Goal: Information Seeking & Learning: Learn about a topic

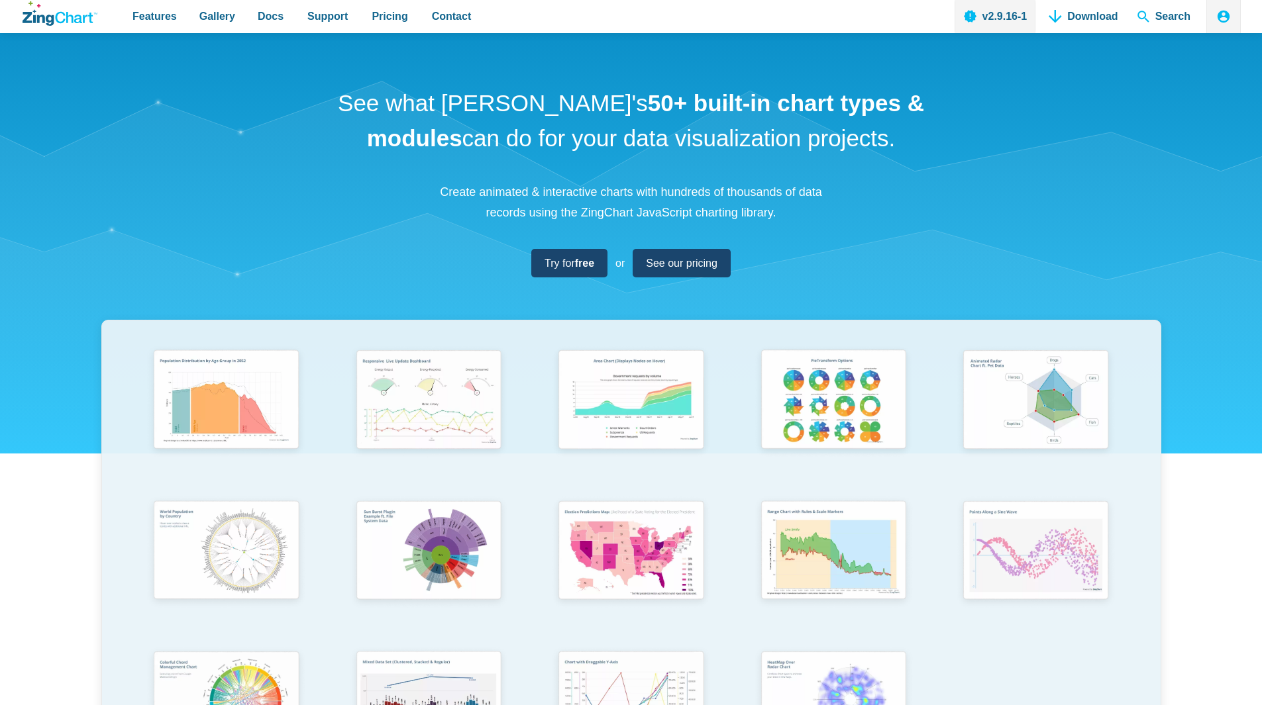
click at [620, 169] on div "See what ZingChart's 50+ built-in chart types & modules can do for your data vi…" at bounding box center [631, 438] width 1262 height 810
click at [679, 270] on span "See our pricing" at bounding box center [677, 263] width 72 height 18
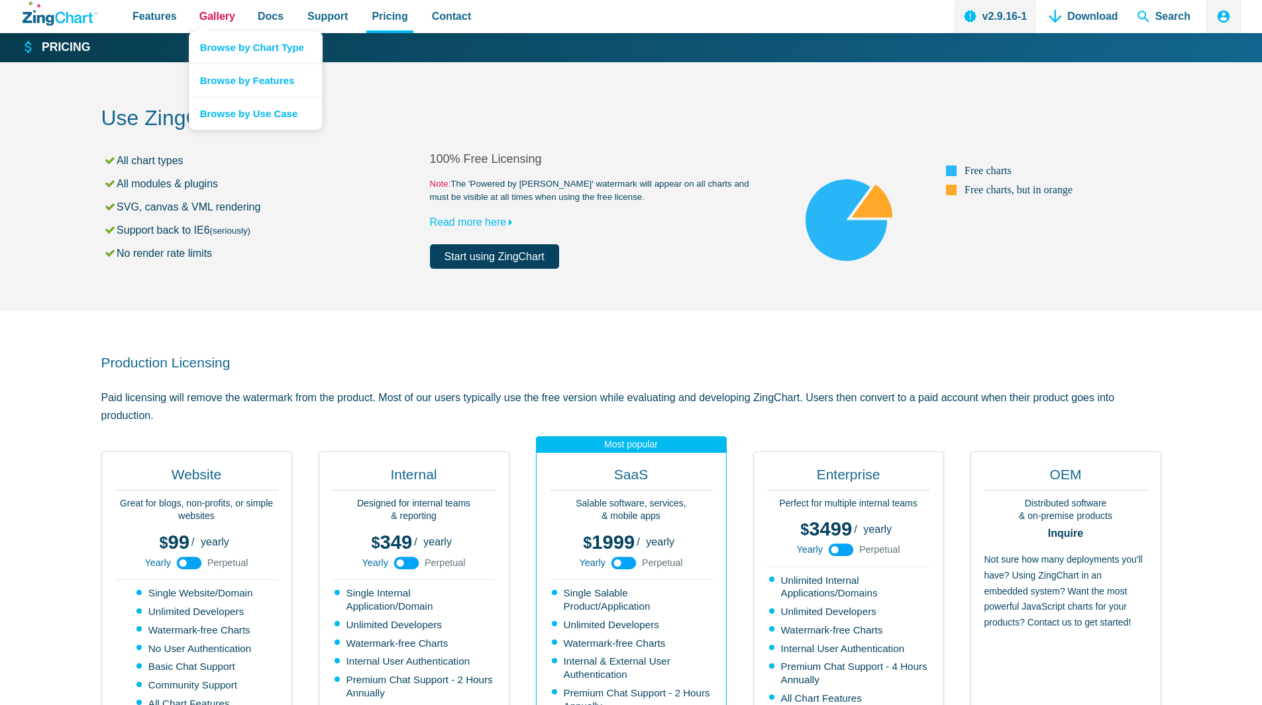
click at [207, 19] on span "Gallery" at bounding box center [217, 16] width 36 height 18
